Goal: Contribute content

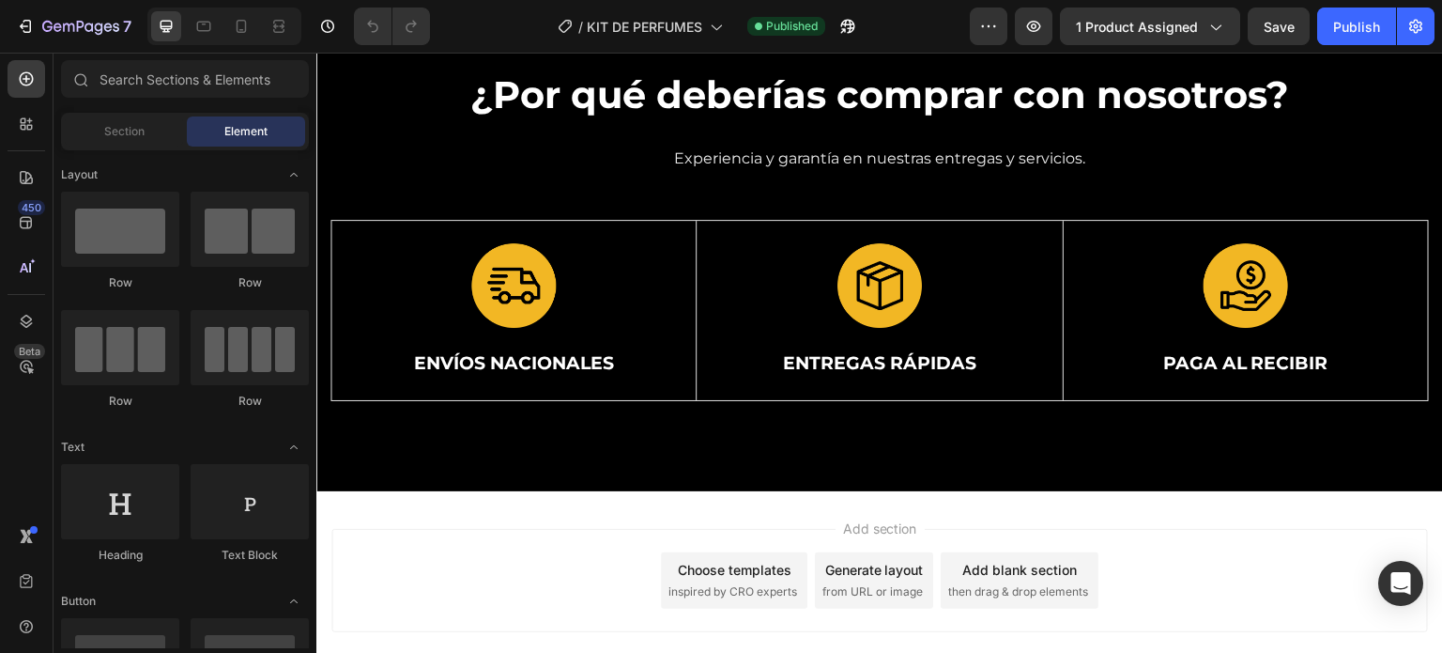
scroll to position [4888, 0]
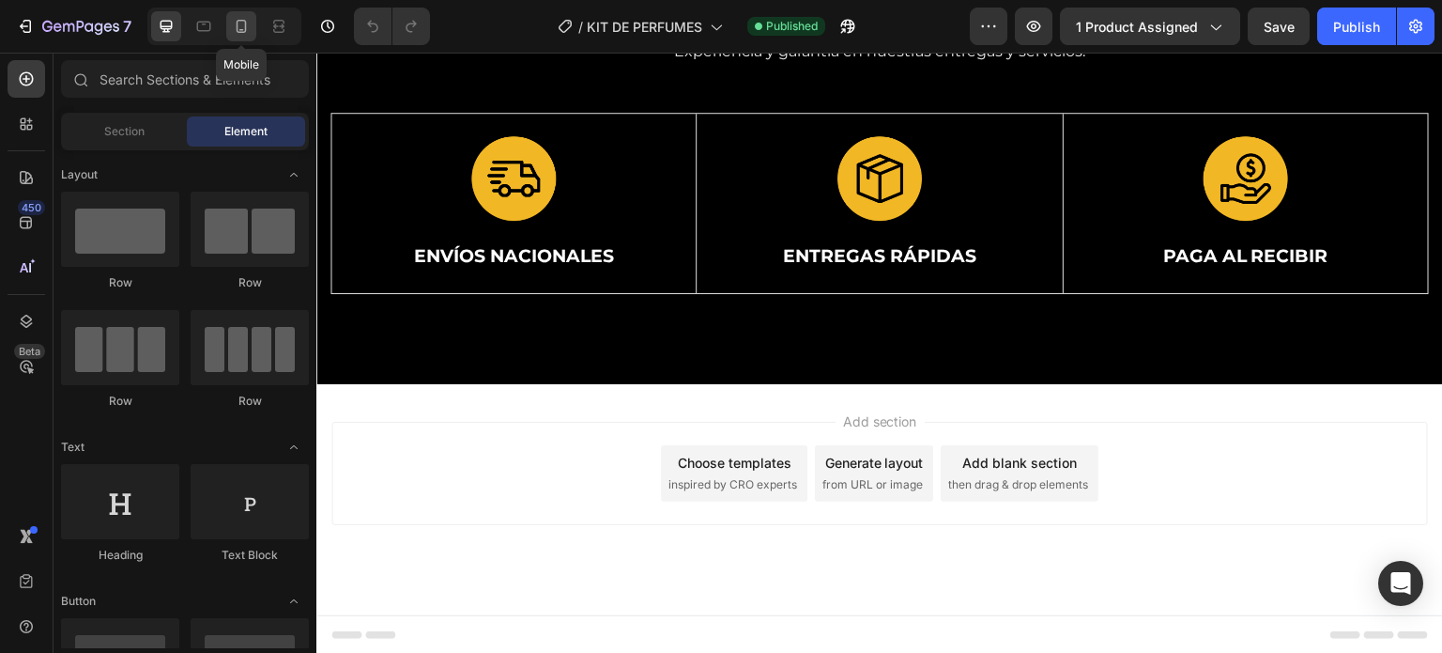
click at [243, 25] on icon at bounding box center [241, 26] width 19 height 19
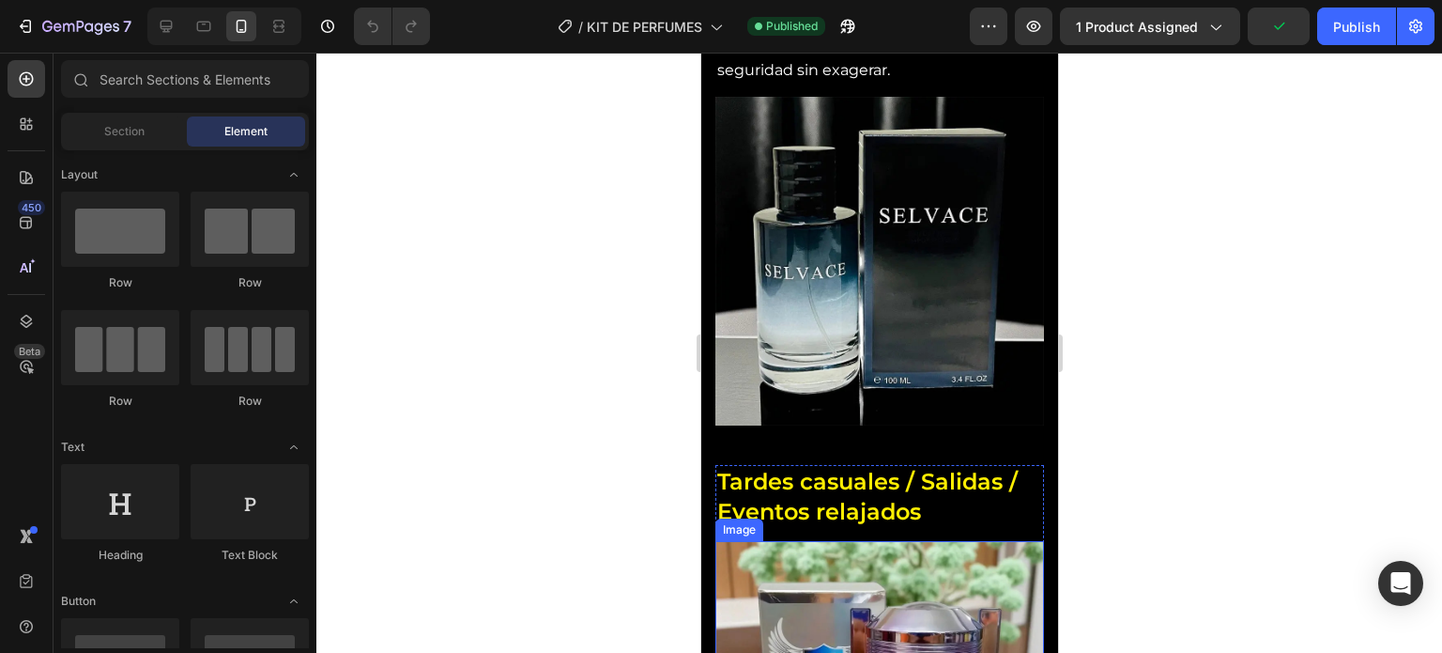
scroll to position [2202, 0]
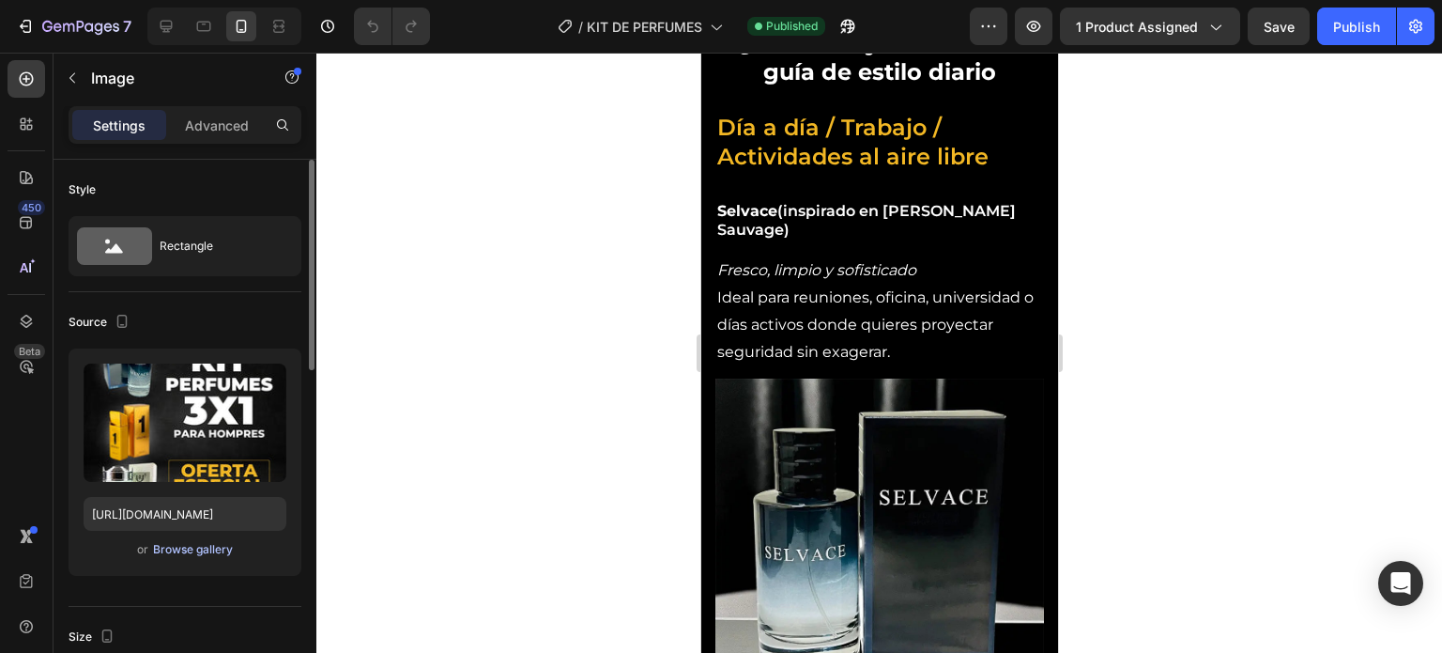
click at [197, 544] on div "Browse gallery" at bounding box center [193, 549] width 80 height 17
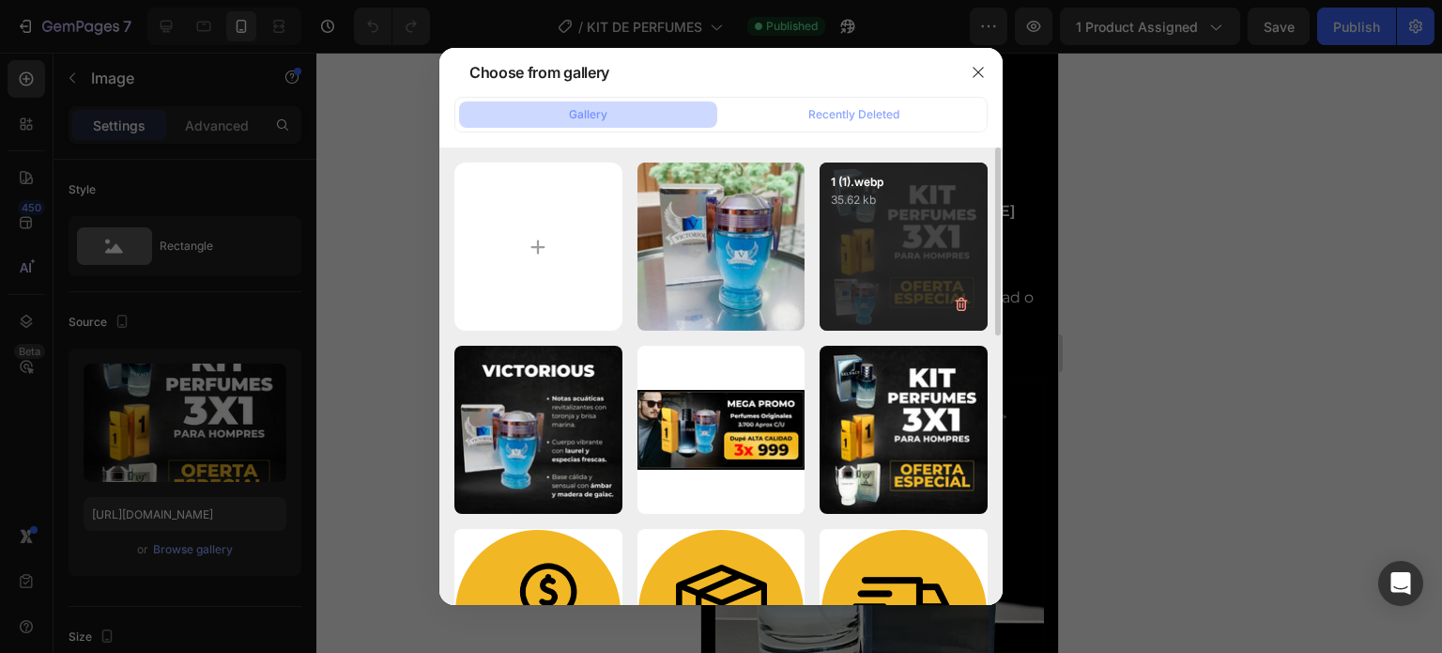
click at [871, 267] on div "1 (1).webp 35.62 kb" at bounding box center [904, 246] width 168 height 168
type input "[URL][DOMAIN_NAME]"
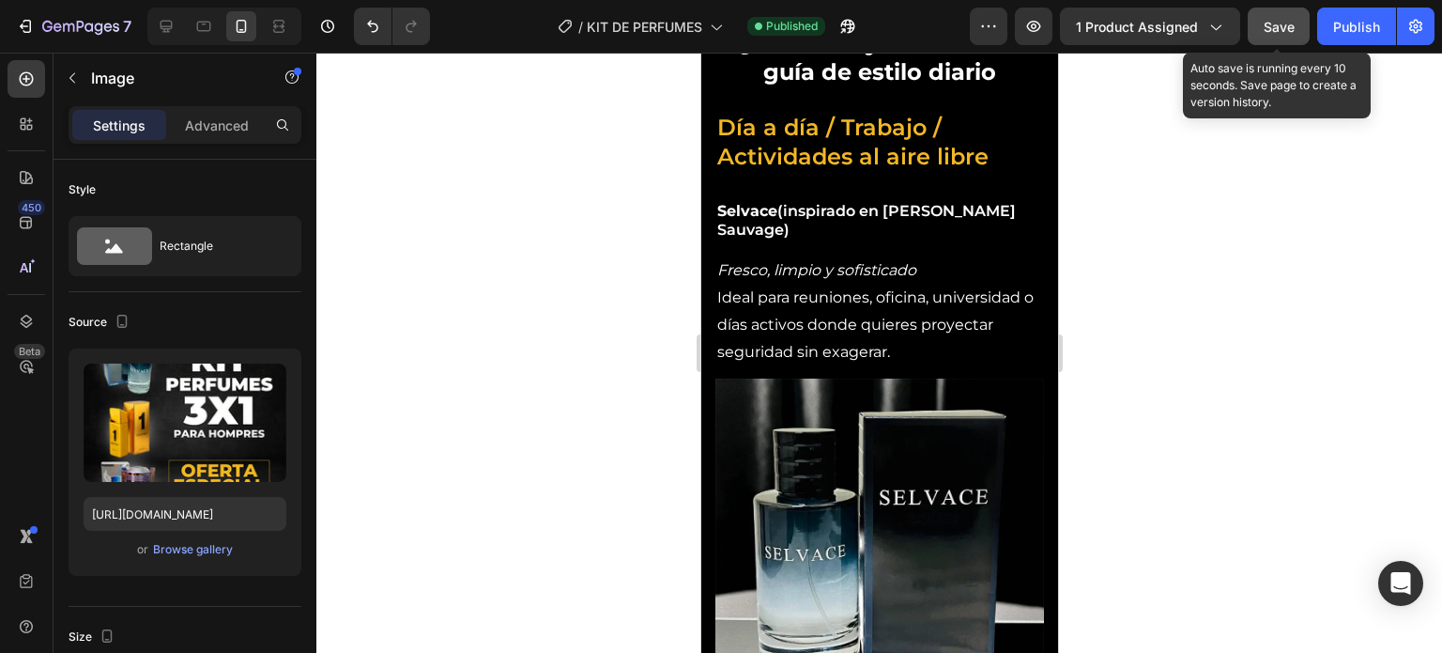
click at [1277, 38] on button "Save" at bounding box center [1279, 27] width 62 height 38
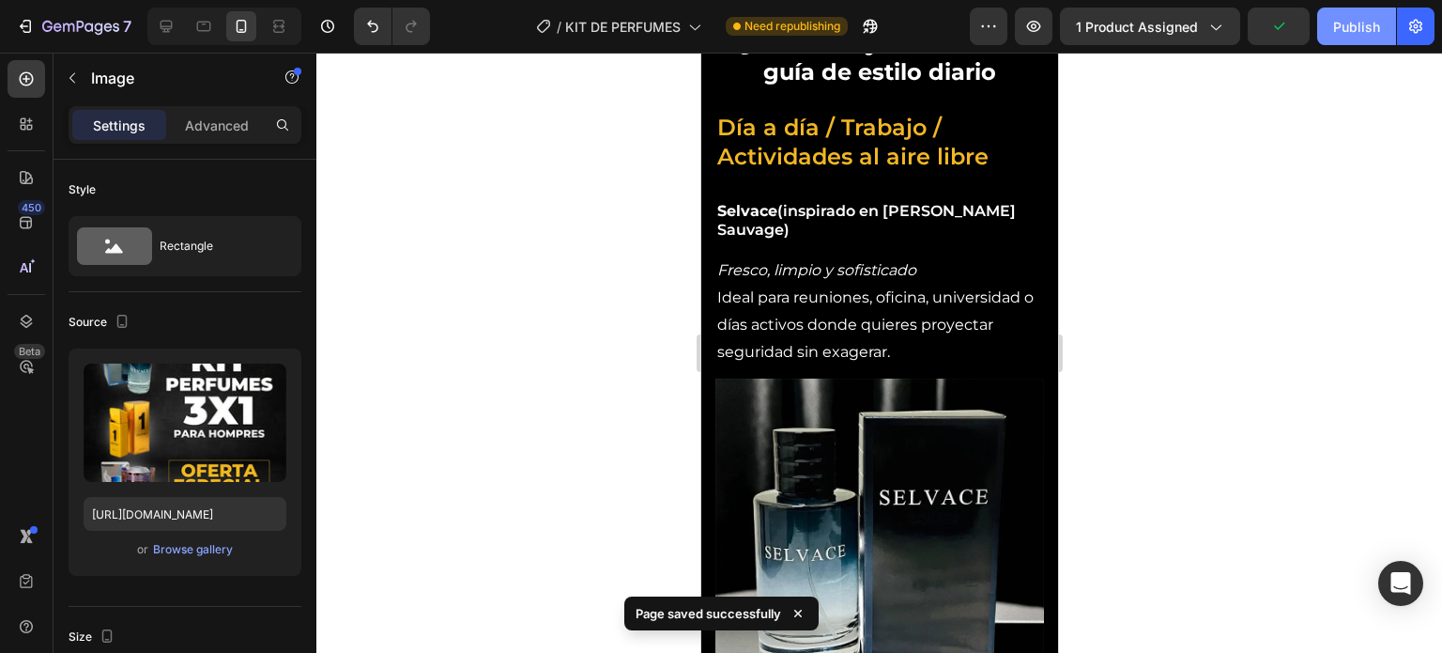
click at [1356, 30] on div "Publish" at bounding box center [1356, 27] width 47 height 20
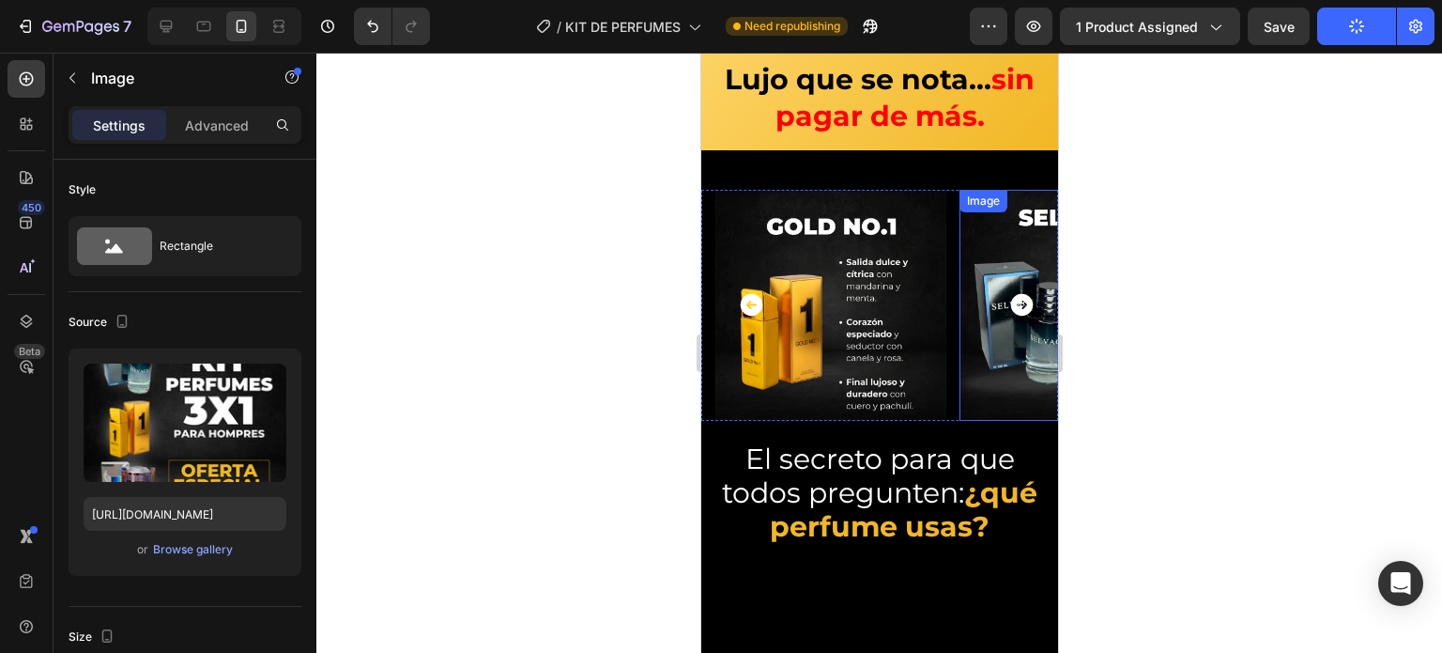
scroll to position [1263, 0]
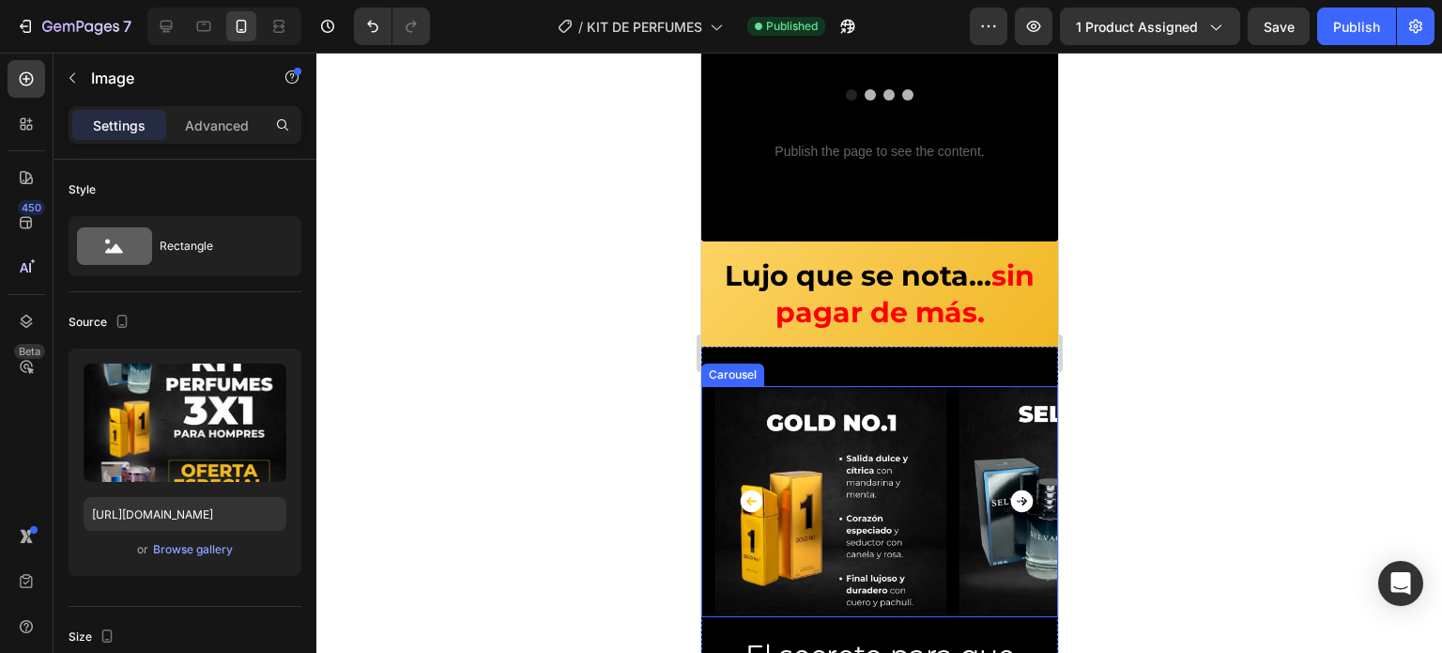
click at [1010, 490] on icon "Carousel Next Arrow" at bounding box center [1021, 501] width 23 height 23
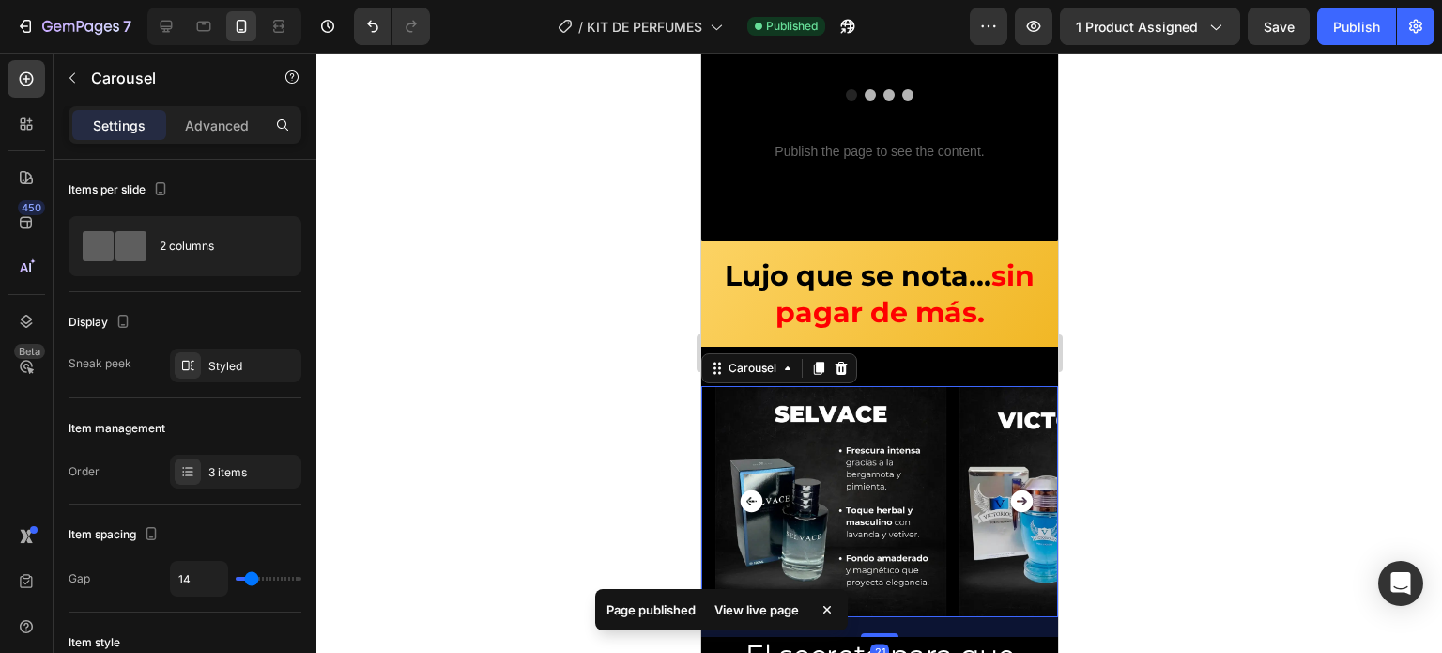
click at [1010, 490] on icon "Carousel Next Arrow" at bounding box center [1021, 501] width 23 height 23
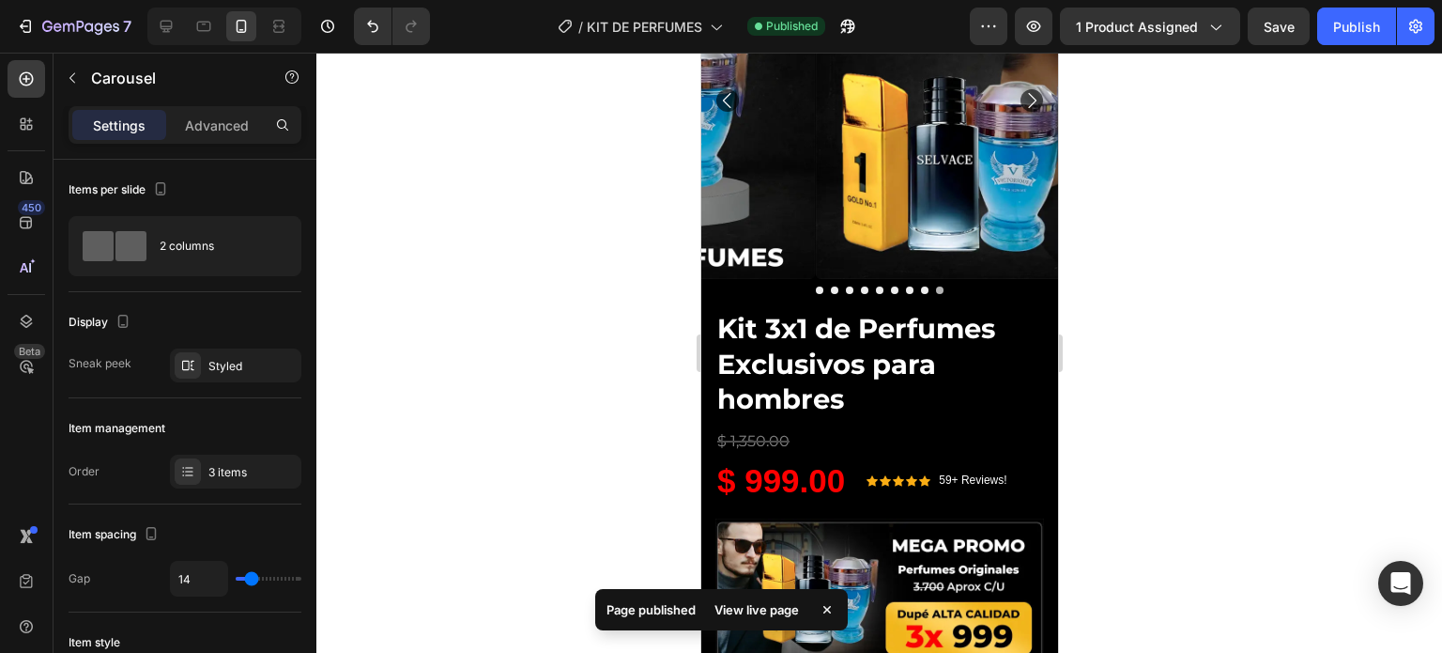
scroll to position [57, 0]
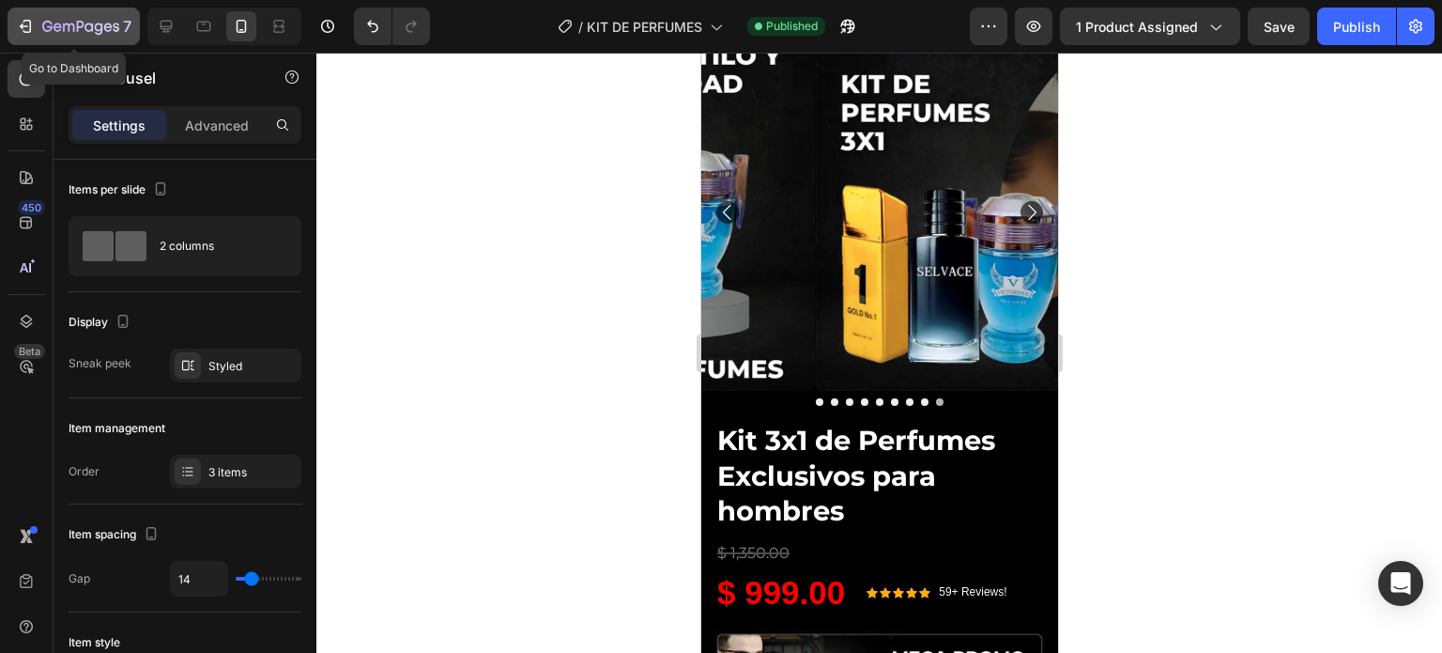
click at [53, 23] on icon "button" at bounding box center [80, 28] width 77 height 16
